Goal: Transaction & Acquisition: Purchase product/service

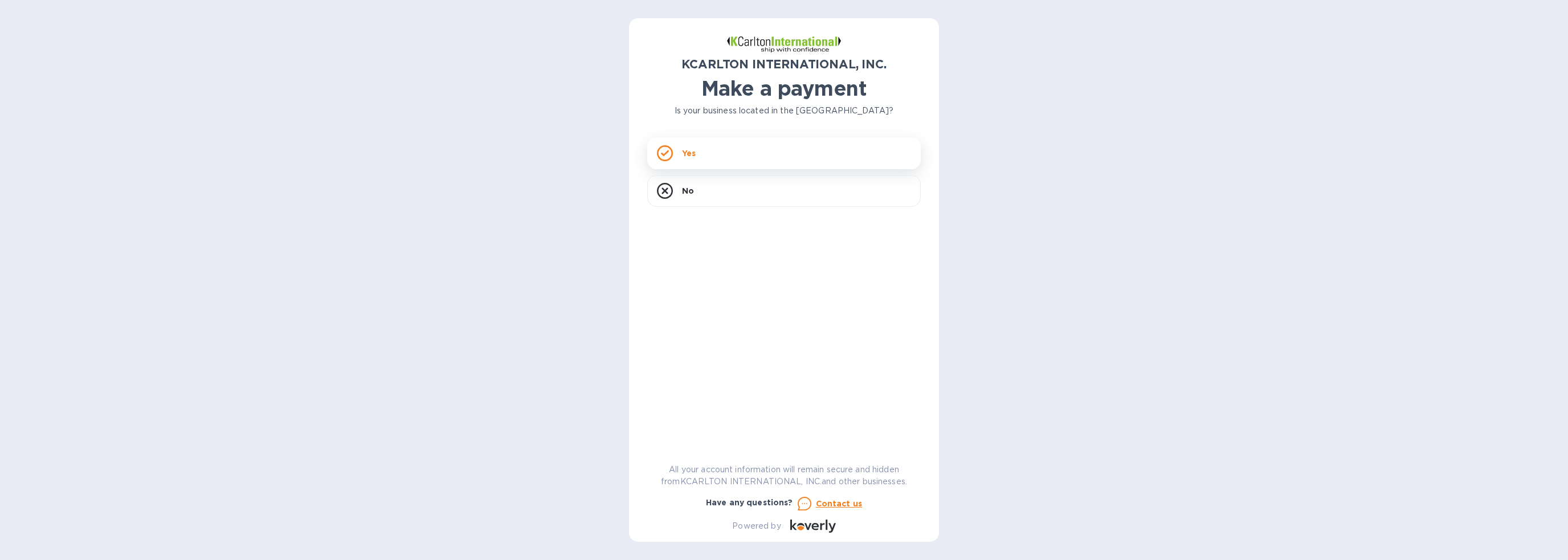
click at [713, 155] on div "Yes" at bounding box center [784, 153] width 274 height 32
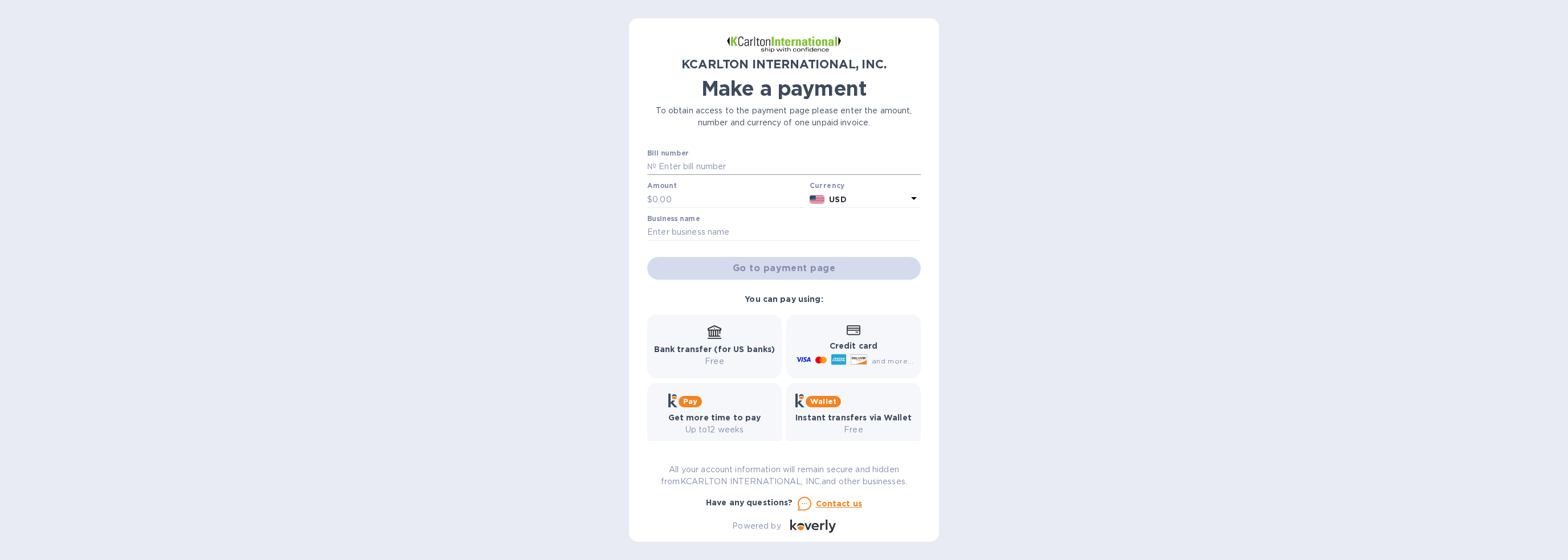
click at [689, 170] on input "text" at bounding box center [789, 167] width 265 height 17
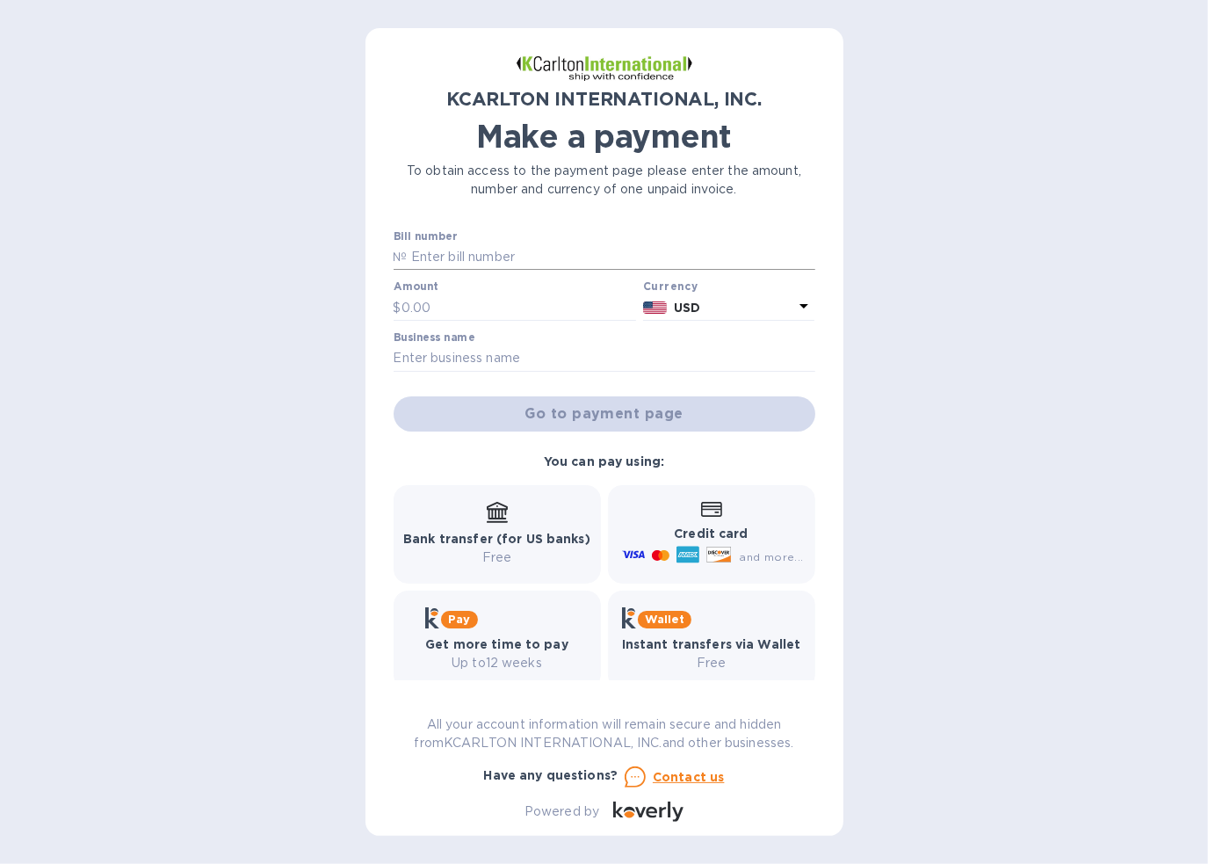
click at [405, 255] on p "№" at bounding box center [401, 257] width 14 height 18
click at [442, 263] on input "text" at bounding box center [612, 257] width 408 height 26
type input "7250893"
click at [482, 301] on input "text" at bounding box center [519, 307] width 235 height 26
type input "2,340.07"
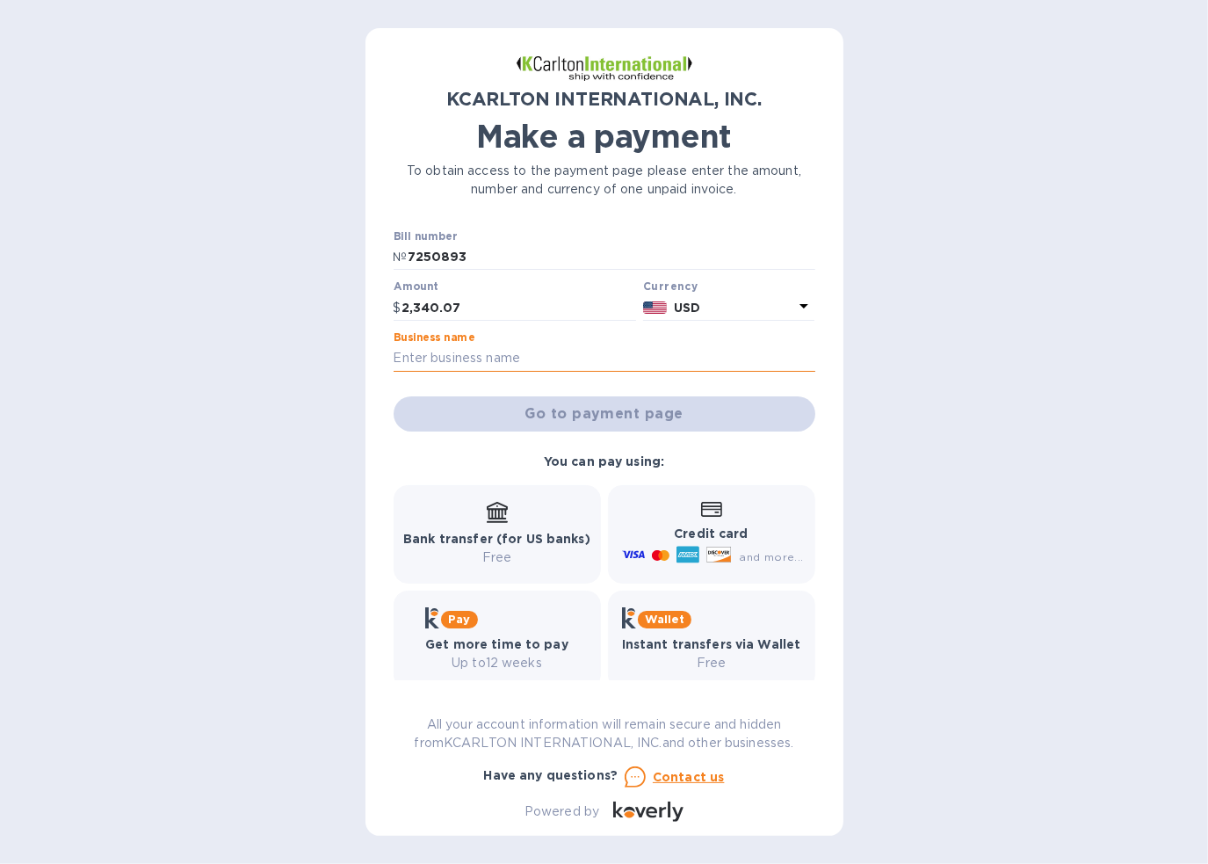
click at [600, 347] on input "text" at bounding box center [605, 358] width 422 height 26
type input "Top Five 2"
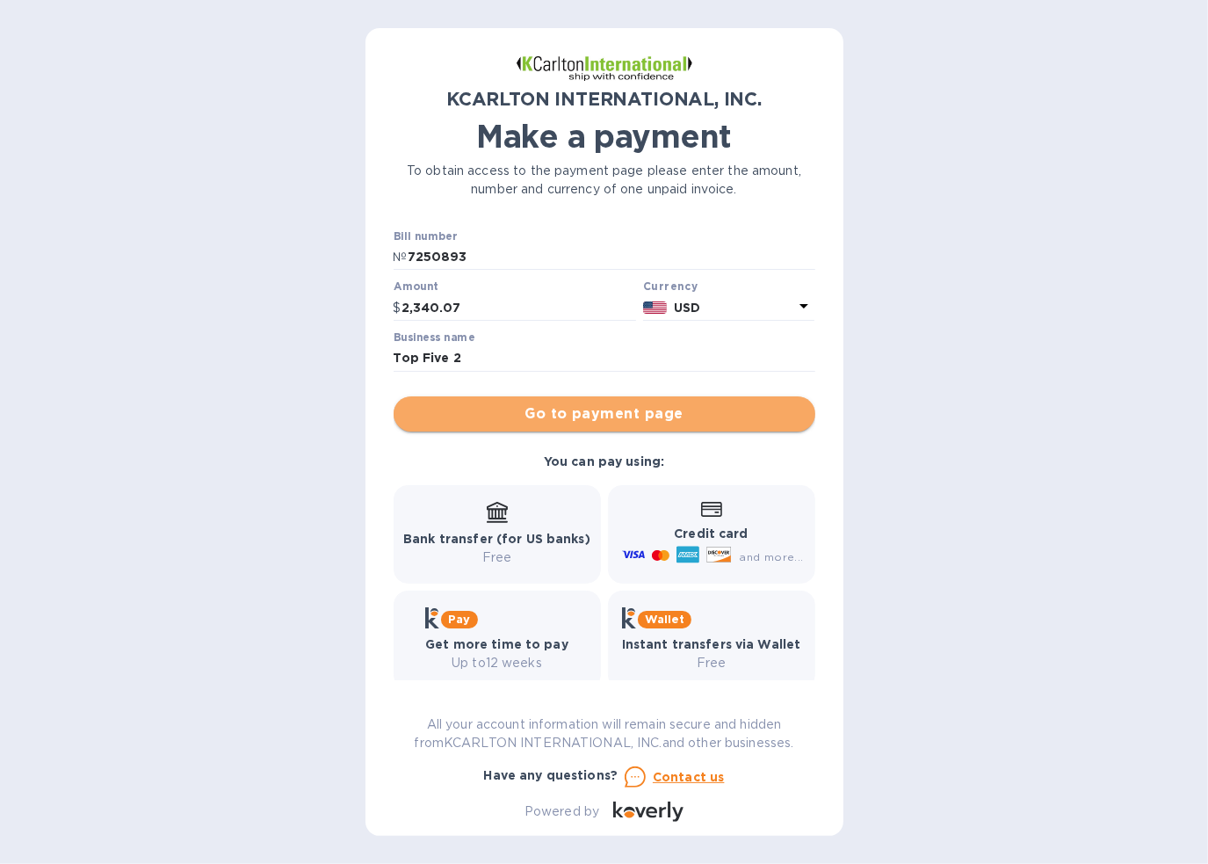
click at [643, 409] on span "Go to payment page" at bounding box center [605, 413] width 394 height 21
